Goal: Find specific page/section: Find specific page/section

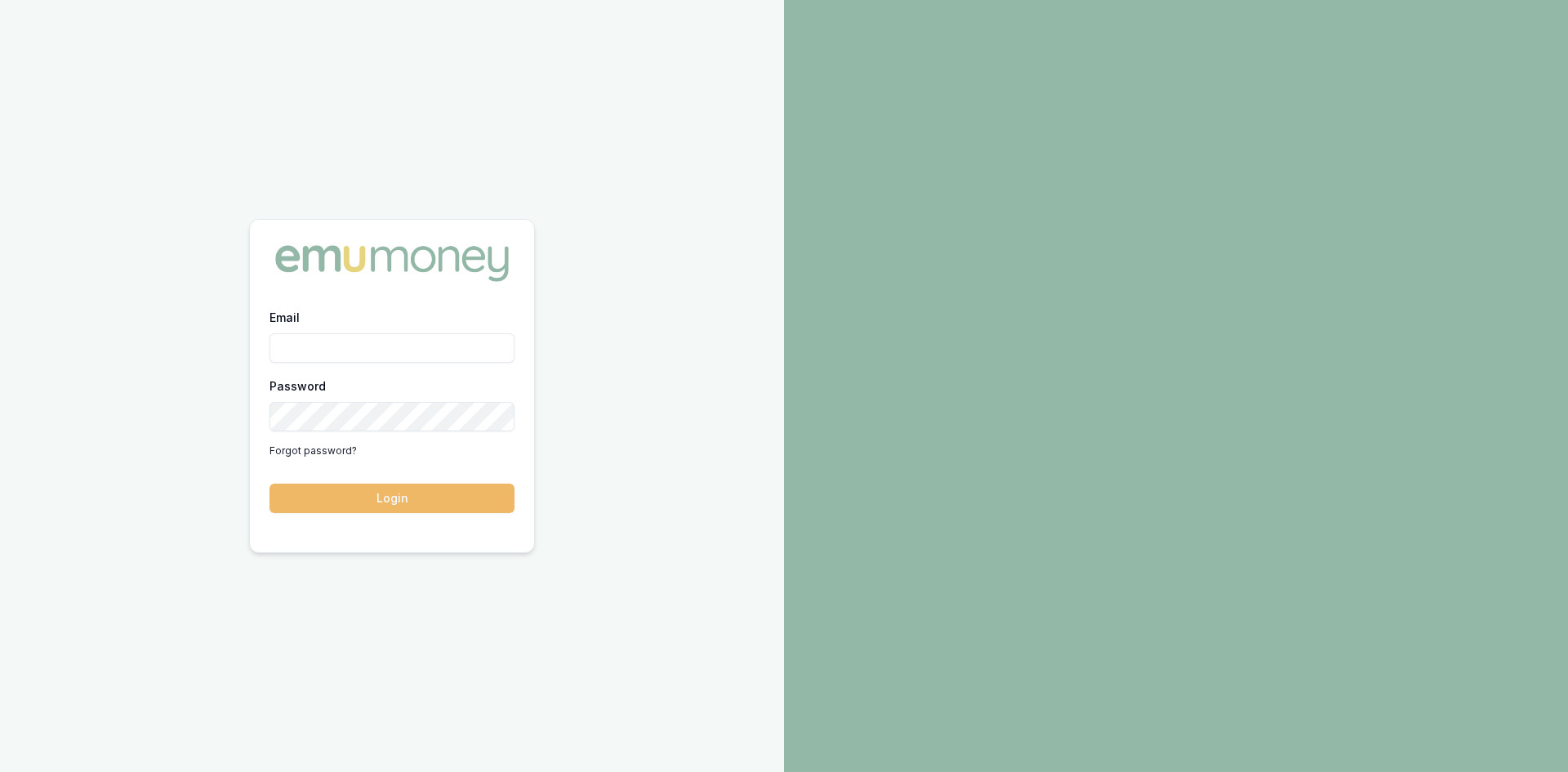
type input "[PERSON_NAME][EMAIL_ADDRESS][PERSON_NAME][DOMAIN_NAME]"
click at [376, 507] on button "Login" at bounding box center [392, 499] width 245 height 29
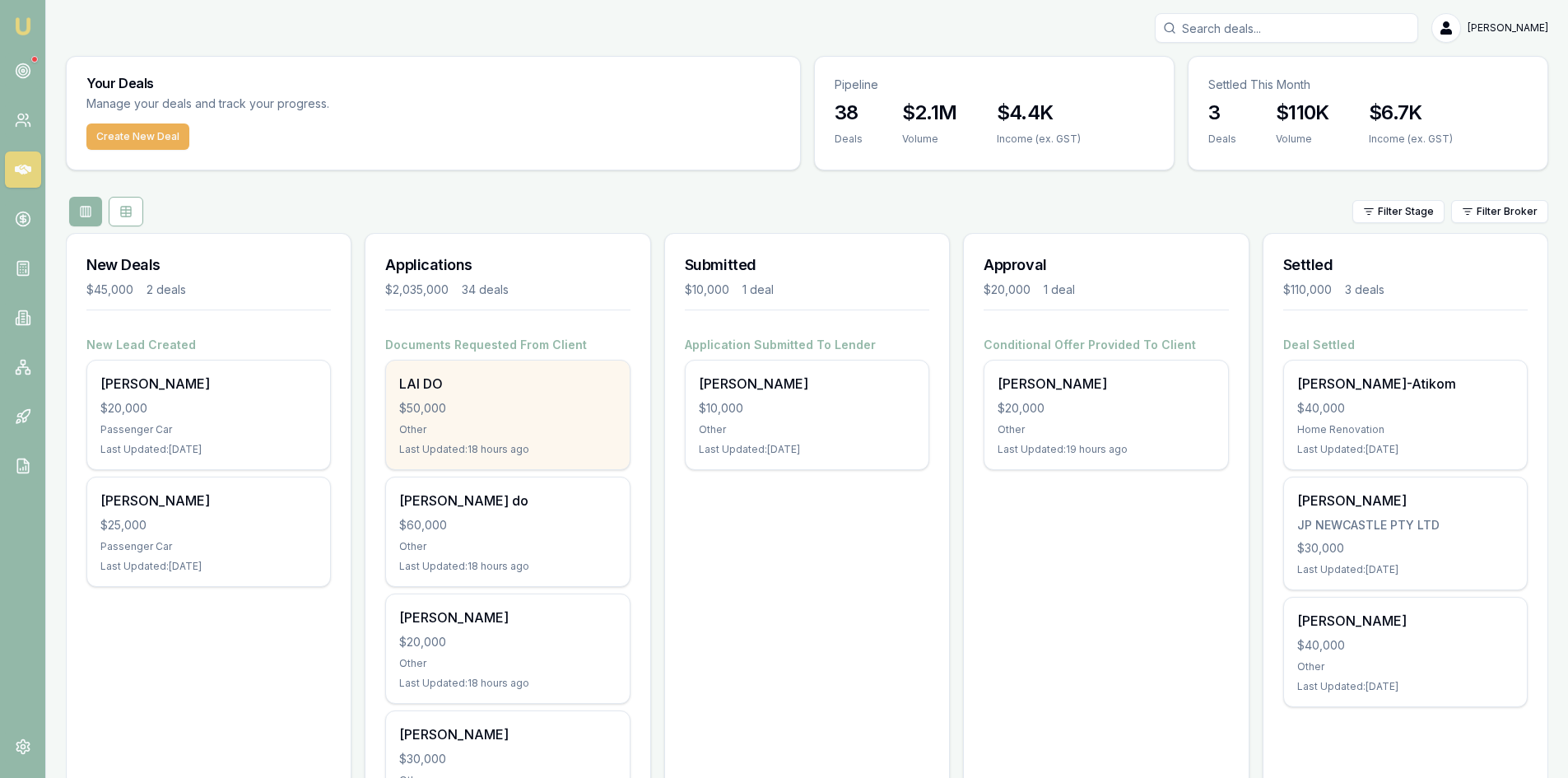
click at [565, 402] on div "$50,000" at bounding box center [507, 408] width 216 height 16
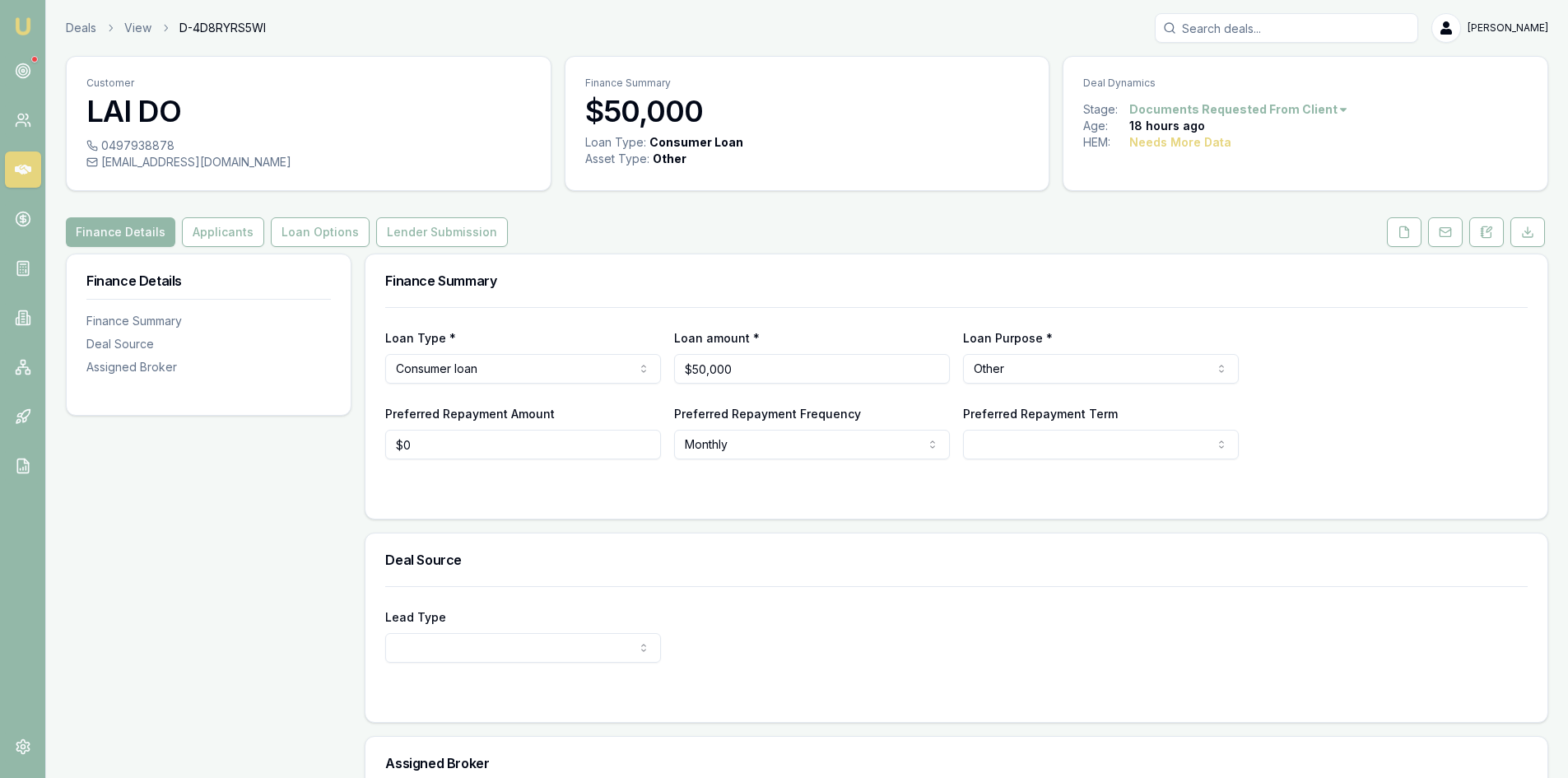
click at [24, 178] on link at bounding box center [23, 170] width 36 height 36
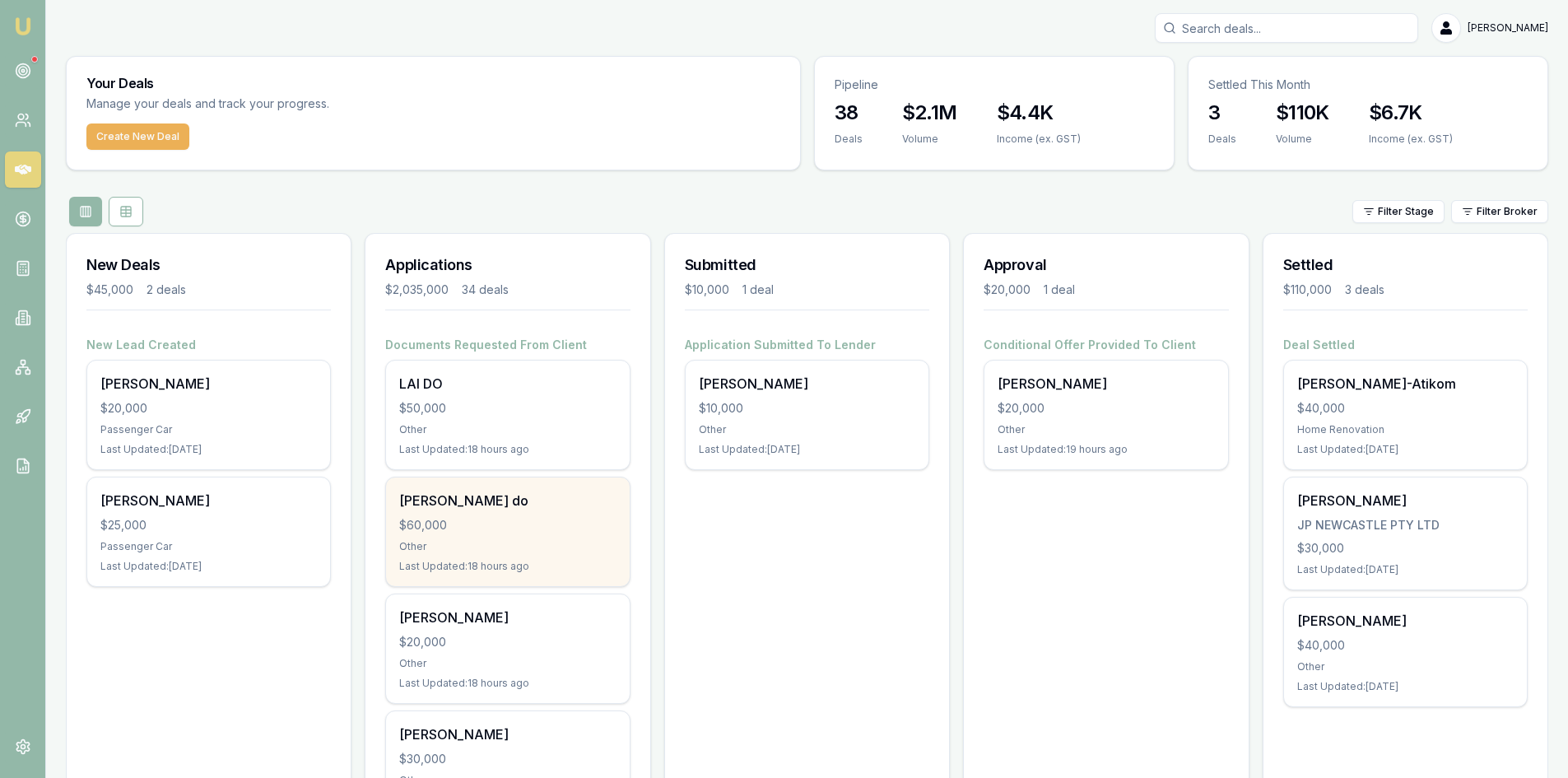
click at [460, 512] on div "lam do $60,000 Other Last Updated: 18 hours ago" at bounding box center [507, 531] width 242 height 108
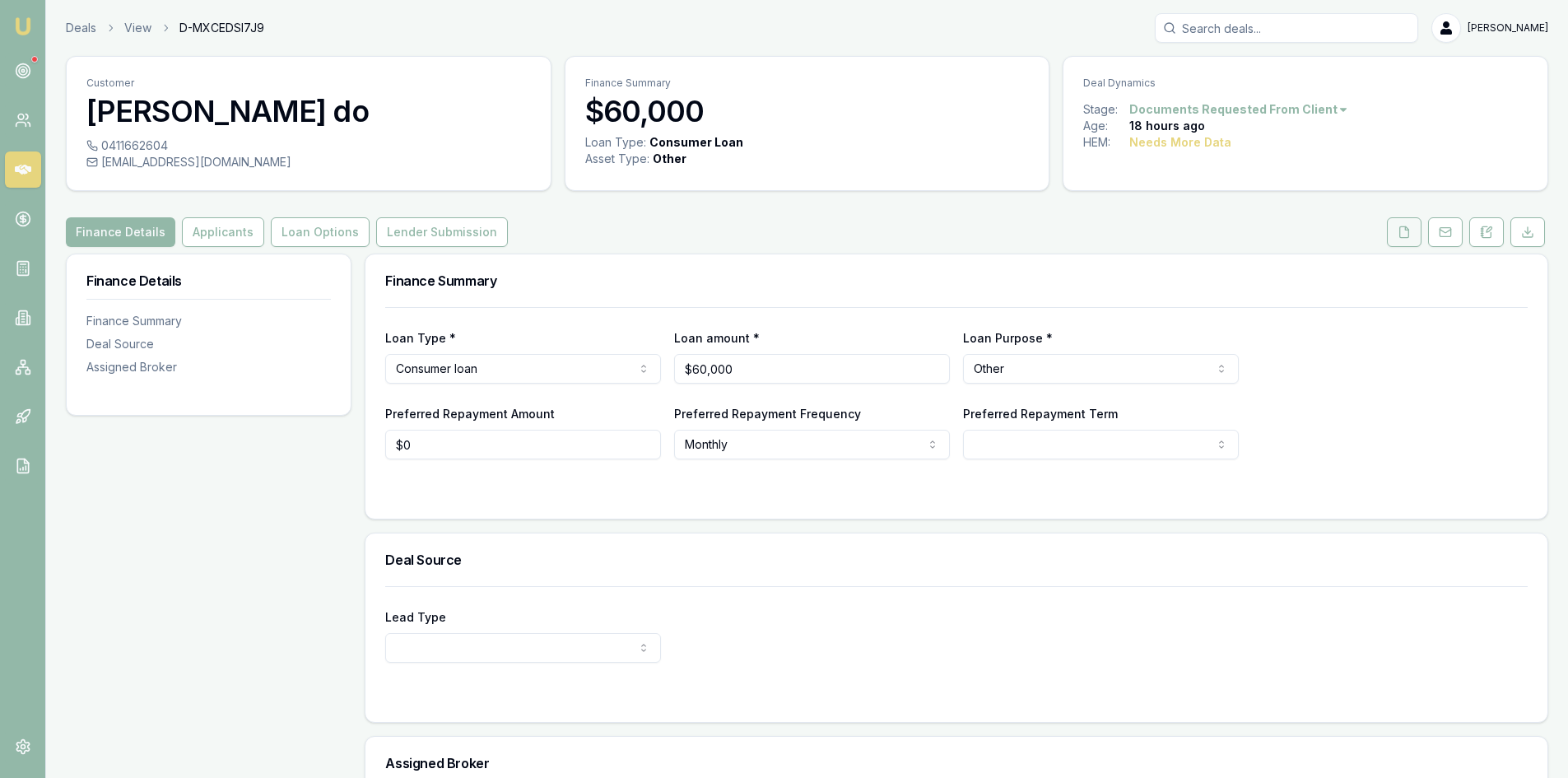
click at [1405, 227] on polyline at bounding box center [1407, 228] width 3 height 3
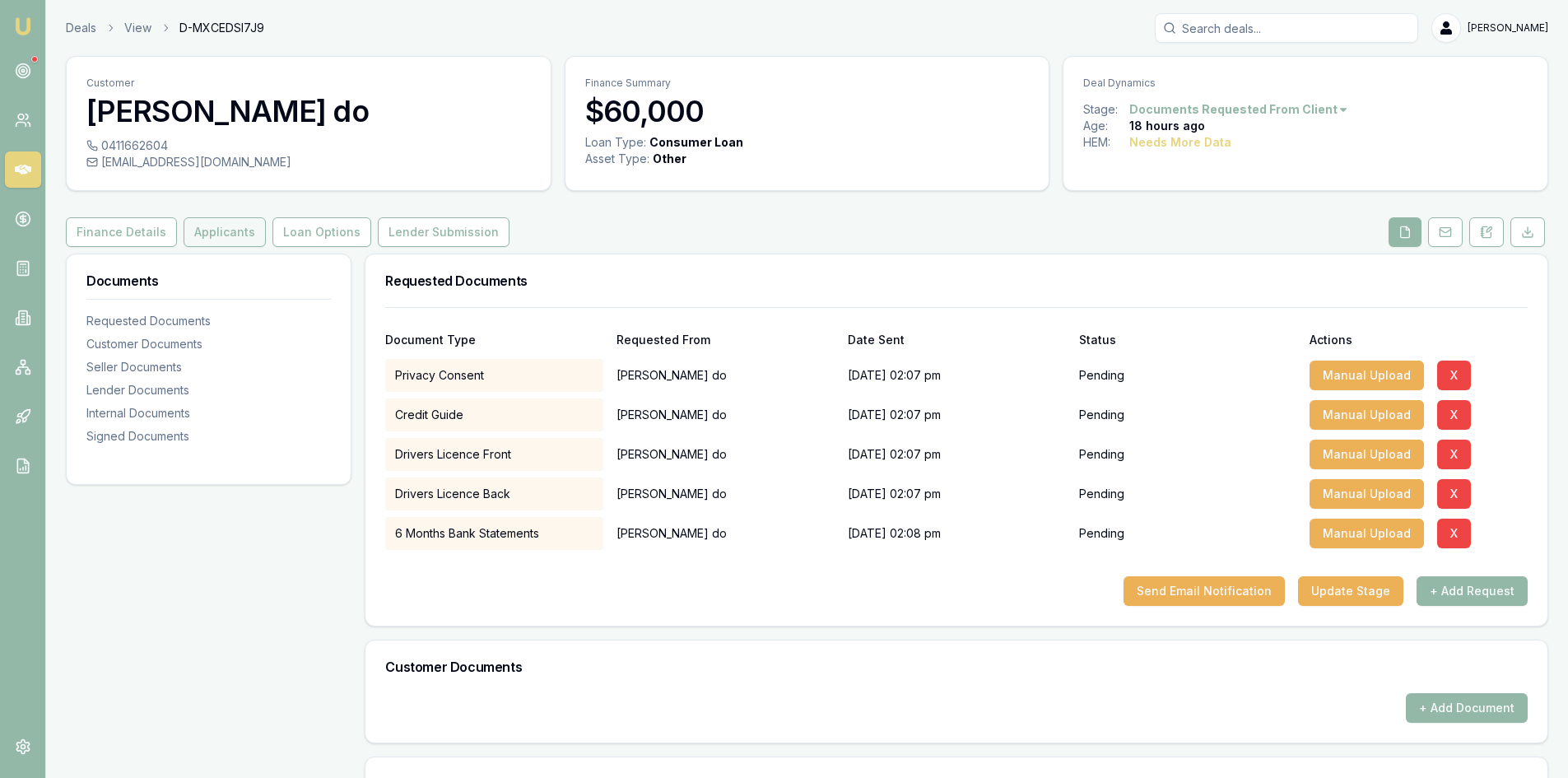
click at [214, 237] on button "Applicants" at bounding box center [224, 232] width 82 height 29
